Goal: Navigation & Orientation: Find specific page/section

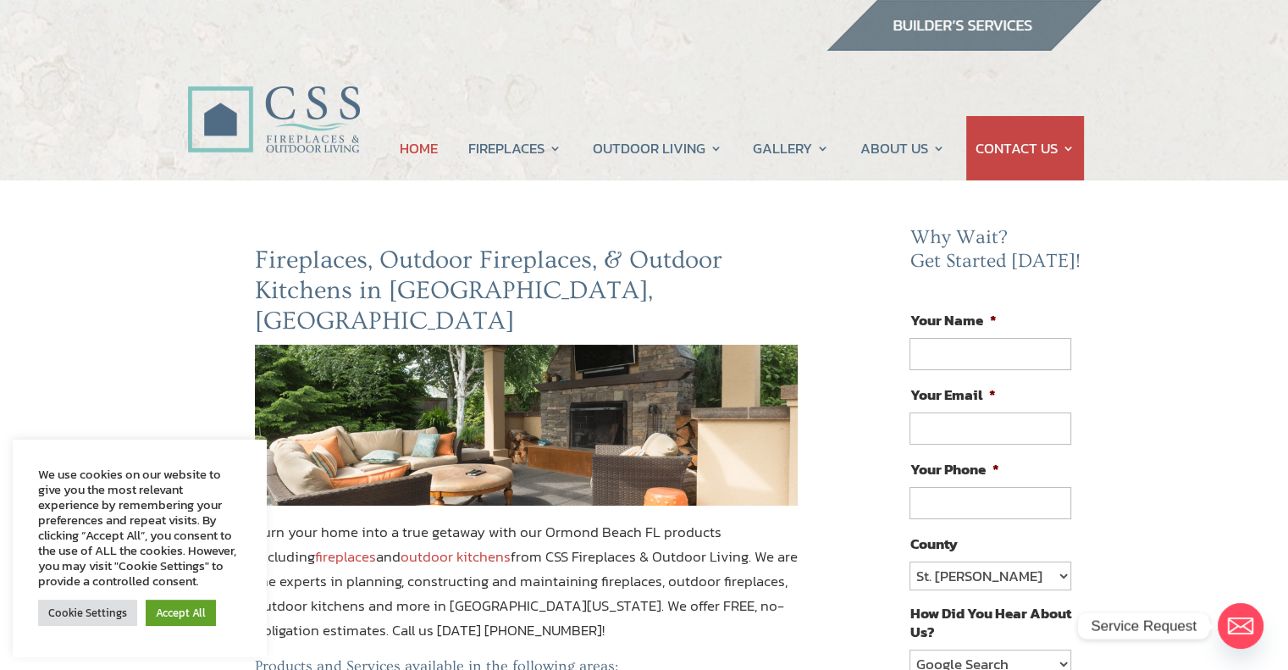
click at [415, 153] on link "HOME" at bounding box center [419, 148] width 38 height 64
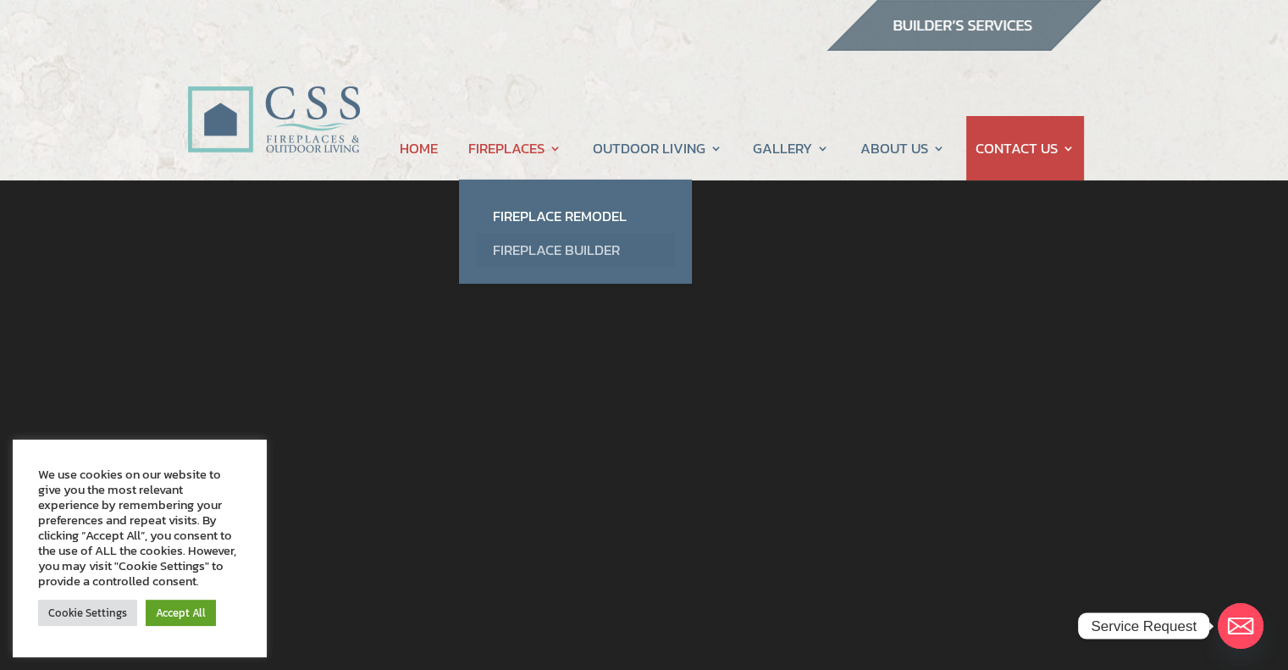
click at [550, 253] on link "Fireplace Builder" at bounding box center [575, 250] width 199 height 34
